Goal: Contribute content: Contribute content

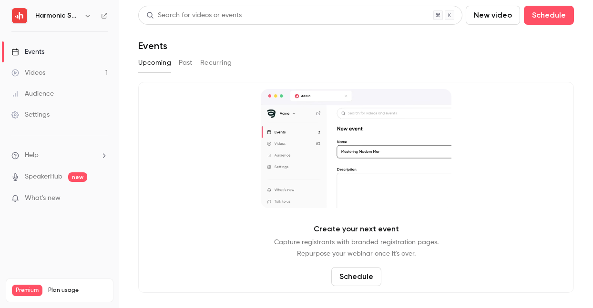
click at [43, 73] on div "Videos" at bounding box center [28, 73] width 34 height 10
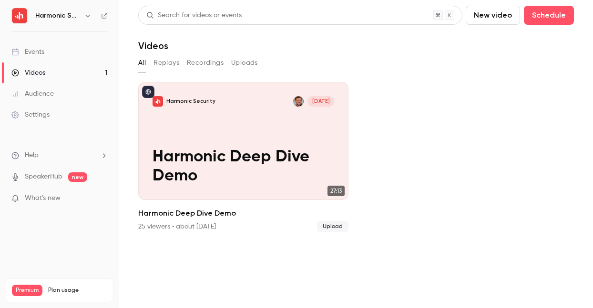
click at [217, 65] on button "Recordings" at bounding box center [205, 62] width 37 height 15
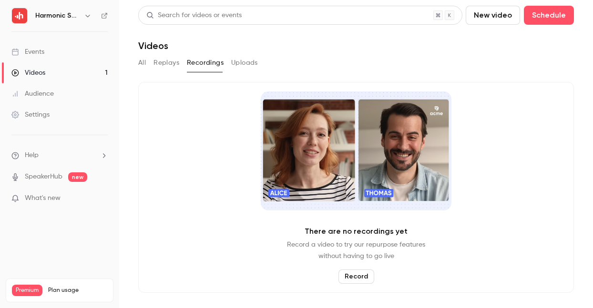
click at [488, 20] on button "New video" at bounding box center [492, 15] width 54 height 19
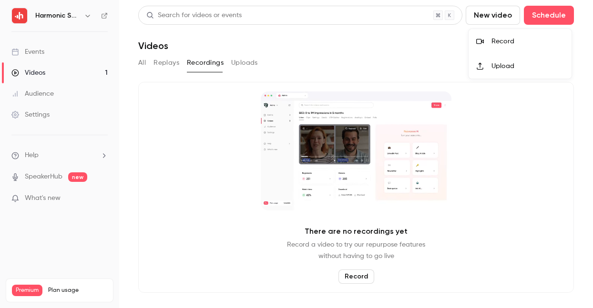
click at [503, 44] on div "Record" at bounding box center [527, 42] width 72 height 10
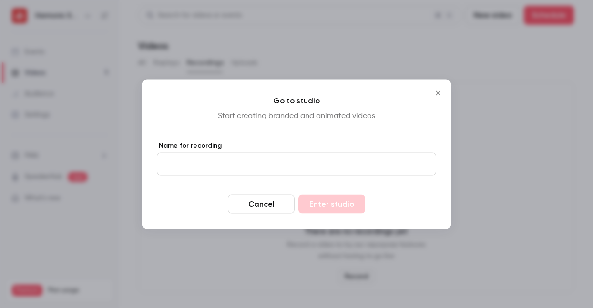
click at [341, 164] on input "Name for recording" at bounding box center [296, 163] width 279 height 23
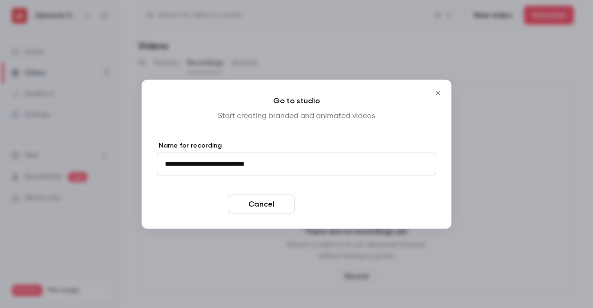
type input "**********"
click at [334, 209] on button "Enter studio" at bounding box center [331, 203] width 67 height 19
